Goal: Information Seeking & Learning: Learn about a topic

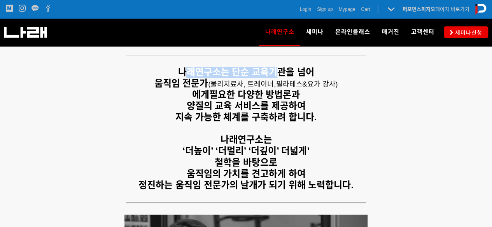
drag, startPoint x: 186, startPoint y: 74, endPoint x: 272, endPoint y: 77, distance: 86.4
click at [272, 77] on strong "나래연구소는 단순 교육기관을 넘어" at bounding box center [246, 72] width 136 height 10
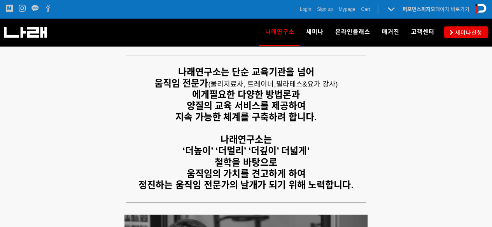
click at [270, 89] on p "움직임 전문가 ( 물리치료사, 트레이너, 필라테스&요가 강사) 에게 필요한 다양한 방법론과" at bounding box center [246, 89] width 480 height 23
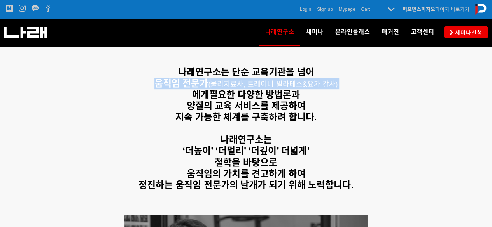
click at [270, 89] on p "움직임 전문가 ( 물리치료사, 트레이너, 필라테스&요가 강사) 에게 필요한 다양한 방법론과" at bounding box center [246, 89] width 480 height 23
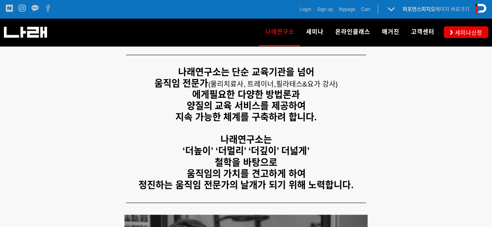
click at [263, 95] on strong "필요한 다양한 방법론과" at bounding box center [254, 94] width 91 height 10
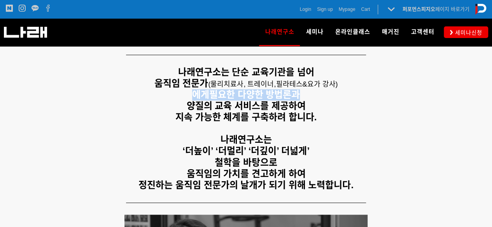
click at [263, 95] on strong "필요한 다양한 방법론과" at bounding box center [254, 94] width 91 height 10
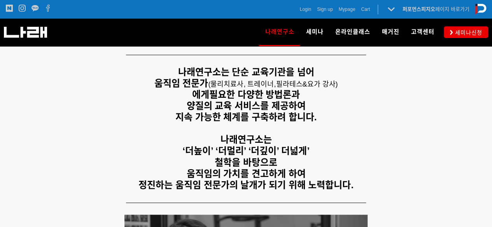
click at [264, 106] on strong "양질의 교육 서비스를 제공하여" at bounding box center [245, 106] width 119 height 10
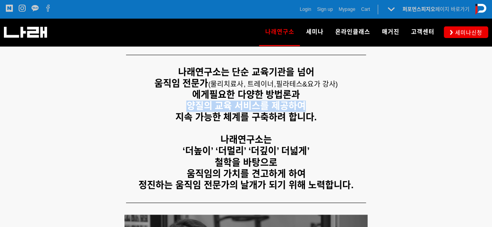
click at [264, 106] on strong "양질의 교육 서비스를 제공하여" at bounding box center [245, 106] width 119 height 10
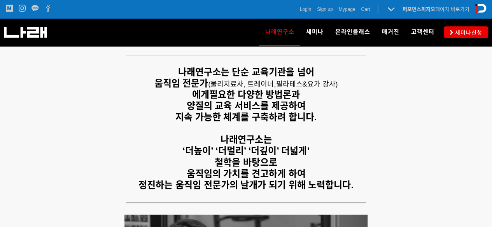
click at [272, 139] on strong "나래연구소는" at bounding box center [245, 140] width 51 height 10
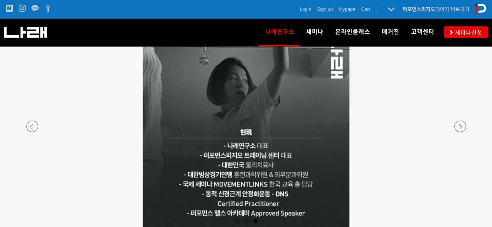
scroll to position [757, 0]
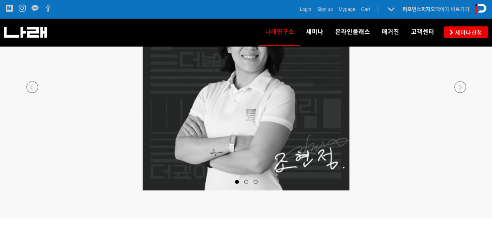
click at [27, 92] on p at bounding box center [246, 87] width 459 height 206
click at [33, 191] on div at bounding box center [246, 191] width 459 height 0
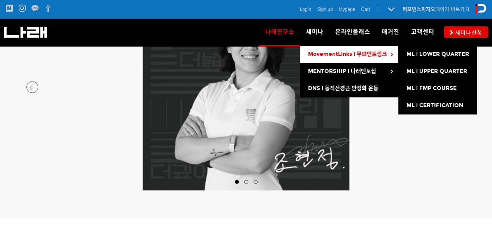
click at [319, 52] on span "MovementLinks l 무브먼트링크" at bounding box center [347, 54] width 79 height 7
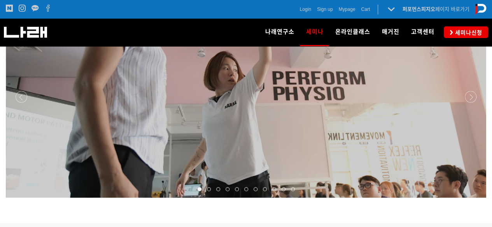
scroll to position [641, 0]
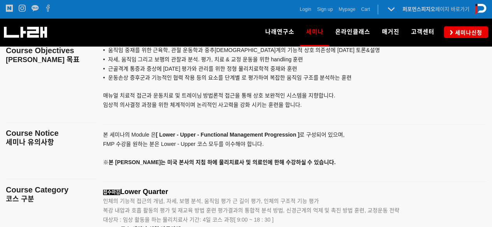
scroll to position [835, 0]
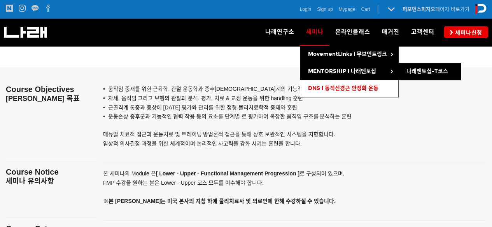
click at [320, 87] on span "DNS l 동적신경근 안정화 운동" at bounding box center [343, 88] width 70 height 7
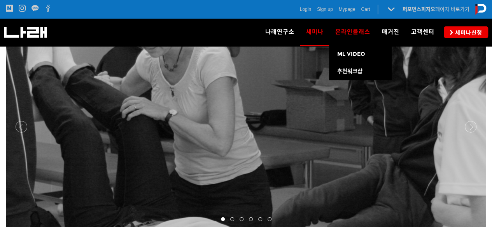
scroll to position [1146, 0]
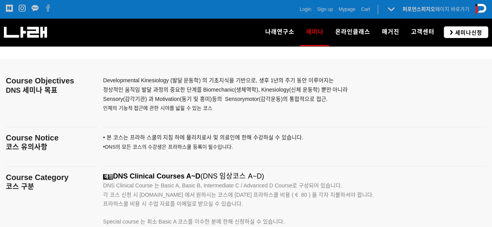
click at [461, 30] on span "세미나신청" at bounding box center [468, 33] width 30 height 8
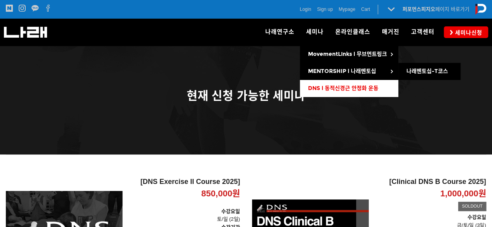
click at [339, 82] on link "DNS l 동적신경근 안정화 운동" at bounding box center [349, 88] width 98 height 17
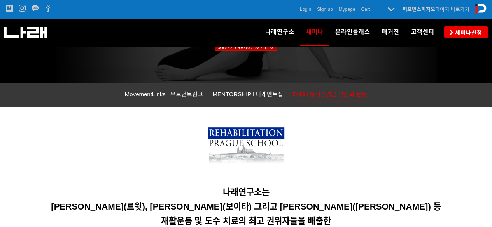
scroll to position [233, 0]
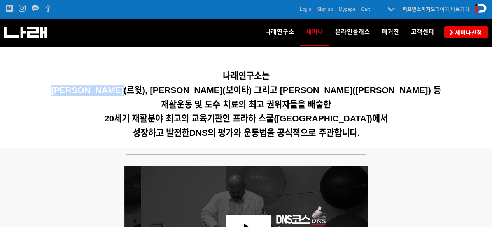
drag, startPoint x: 102, startPoint y: 90, endPoint x: 164, endPoint y: 91, distance: 61.8
click at [164, 91] on h5 "[PERSON_NAME](르윗), [PERSON_NAME](보이타) 그리고 [PERSON_NAME]([PERSON_NAME]) 등" at bounding box center [246, 91] width 480 height 10
click at [164, 91] on span "Karel Lewit(르윗), Vaclav Vojta(보이타) 그리고 Vladimir Jandar(얀다) 등" at bounding box center [246, 91] width 390 height 10
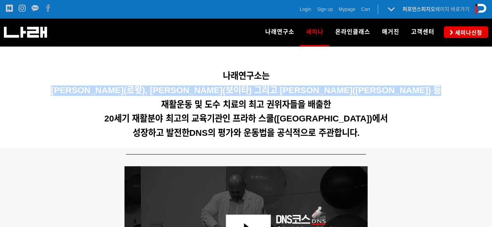
click at [164, 91] on span "Karel Lewit(르윗), Vaclav Vojta(보이타) 그리고 Vladimir Jandar(얀다) 등" at bounding box center [246, 91] width 390 height 10
click at [178, 95] on h5 "Karel Lewit(르윗), Vaclav Vojta(보이타) 그리고 Vladimir Jandar(얀다) 등" at bounding box center [246, 91] width 480 height 10
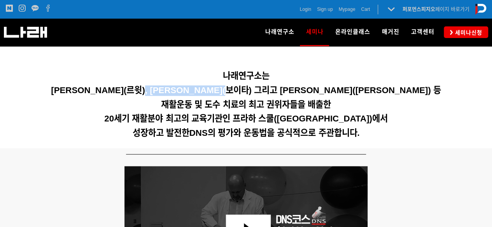
drag, startPoint x: 225, startPoint y: 91, endPoint x: 276, endPoint y: 91, distance: 50.9
click at [276, 91] on span "Karel Lewit(르윗), Vaclav Vojta(보이타) 그리고 Vladimir Jandar(얀다) 등" at bounding box center [246, 91] width 390 height 10
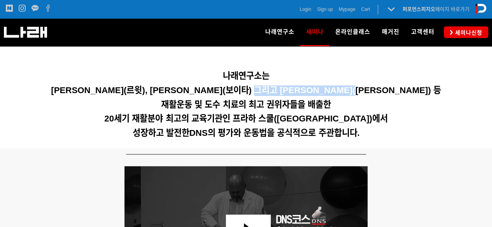
drag, startPoint x: 282, startPoint y: 89, endPoint x: 384, endPoint y: 89, distance: 102.2
click at [381, 89] on span "Karel Lewit(르윗), Vaclav Vojta(보이타) 그리고 Vladimir Jandar(얀다) 등" at bounding box center [246, 91] width 390 height 10
click at [384, 89] on span "Karel Lewit(르윗), Vaclav Vojta(보이타) 그리고 Vladimir Jandar(얀다) 등" at bounding box center [246, 91] width 390 height 10
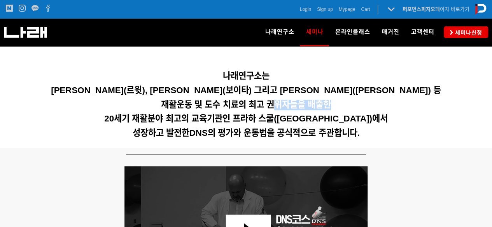
drag, startPoint x: 388, startPoint y: 102, endPoint x: 273, endPoint y: 96, distance: 115.2
click at [273, 96] on div "나래연구소는 Karel Lewit(르윗), Vaclav Vojta(보이타) 그리고 Vladimir Jandar(얀다) 등 재활운동 및 도수 치…" at bounding box center [246, 70] width 480 height 146
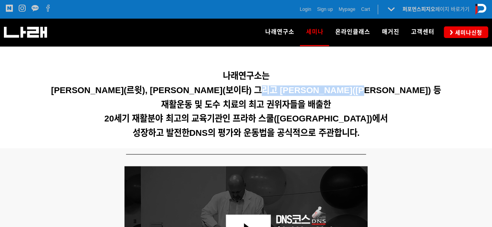
drag, startPoint x: 287, startPoint y: 87, endPoint x: 373, endPoint y: 88, distance: 85.9
click at [373, 88] on span "Karel Lewit(르윗), Vaclav Vojta(보이타) 그리고 Vladimir Jandar(얀다) 등" at bounding box center [246, 91] width 390 height 10
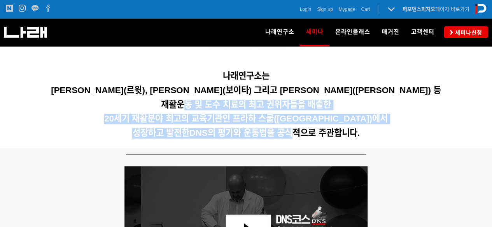
drag, startPoint x: 292, startPoint y: 127, endPoint x: 186, endPoint y: 108, distance: 107.9
click at [186, 108] on div "나래연구소는 Karel Lewit(르윗), Vaclav Vojta(보이타) 그리고 Vladimir Jandar(얀다) 등 재활운동 및 도수 치…" at bounding box center [246, 70] width 480 height 146
click at [186, 108] on span "재활운동 및 도수 치료의 최고 권위자들을 배출한" at bounding box center [246, 105] width 170 height 10
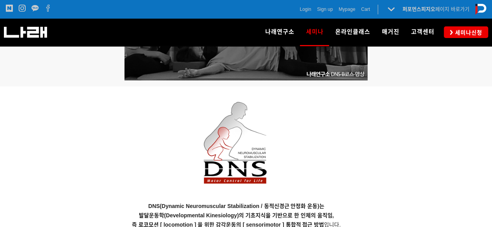
scroll to position [739, 0]
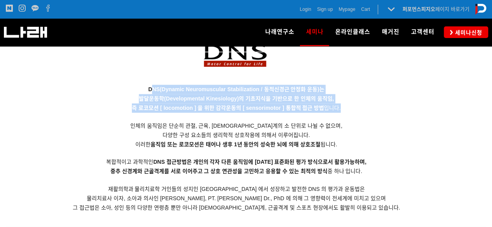
drag, startPoint x: 150, startPoint y: 91, endPoint x: 346, endPoint y: 112, distance: 197.1
click at [346, 112] on p "DNS(Dynamic Neuromuscular Stabilization / 동적신경근 안정화 운동)는 발달운동학(Developmental Ki…" at bounding box center [236, 149] width 461 height 128
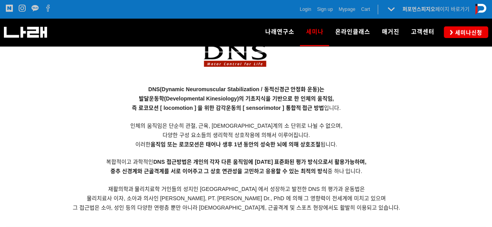
click at [285, 164] on strong "DNS 접근방법은 개인의 각자 다른 움직임에 대한 표준화된 평가 방식으로서 활용가능하며," at bounding box center [259, 162] width 213 height 6
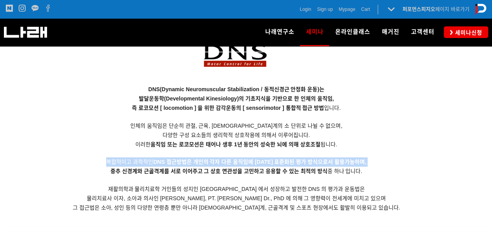
click at [285, 164] on strong "DNS 접근방법은 개인의 각자 다른 움직임에 대한 표준화된 평가 방식으로서 활용가능하며," at bounding box center [259, 162] width 213 height 6
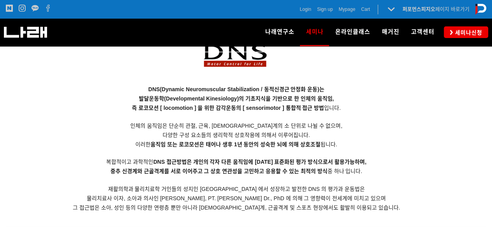
click at [285, 175] on p "DNS(Dynamic Neuromuscular Stabilization / 동적신경근 안정화 운동)는 발달운동학(Developmental Ki…" at bounding box center [236, 149] width 461 height 128
click at [285, 176] on p "DNS(Dynamic Neuromuscular Stabilization / 동적신경근 안정화 운동)는 발달운동학(Developmental Ki…" at bounding box center [236, 149] width 461 height 128
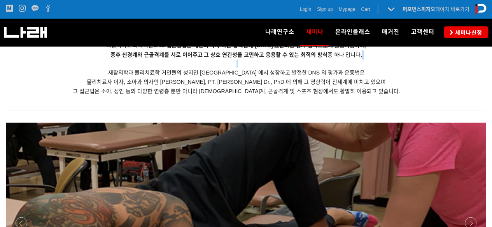
scroll to position [1011, 0]
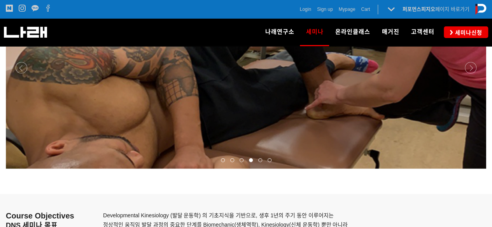
click at [266, 163] on div at bounding box center [269, 161] width 9 height 8
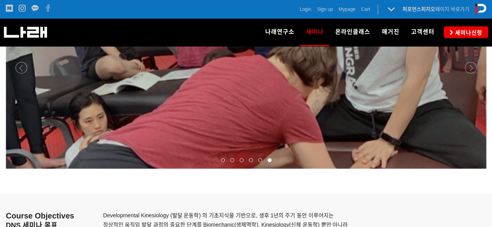
scroll to position [972, 0]
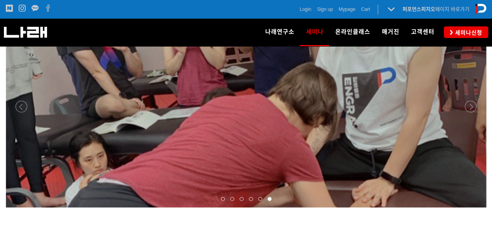
click at [260, 199] on span at bounding box center [260, 199] width 4 height 4
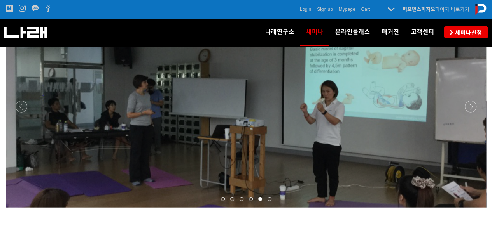
click at [220, 202] on div at bounding box center [222, 200] width 9 height 8
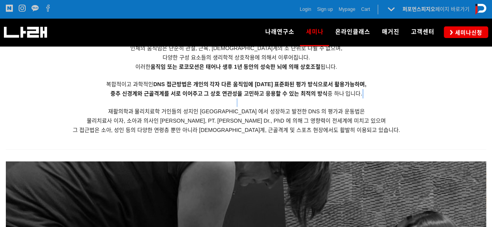
scroll to position [583, 0]
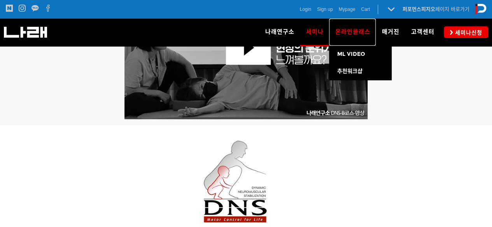
click at [360, 21] on link "온라인클래스" at bounding box center [352, 32] width 47 height 27
click at [358, 31] on span "온라인클래스" at bounding box center [352, 31] width 35 height 7
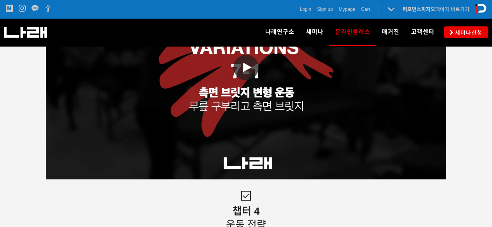
scroll to position [1756, 0]
